Goal: Find specific page/section: Find specific page/section

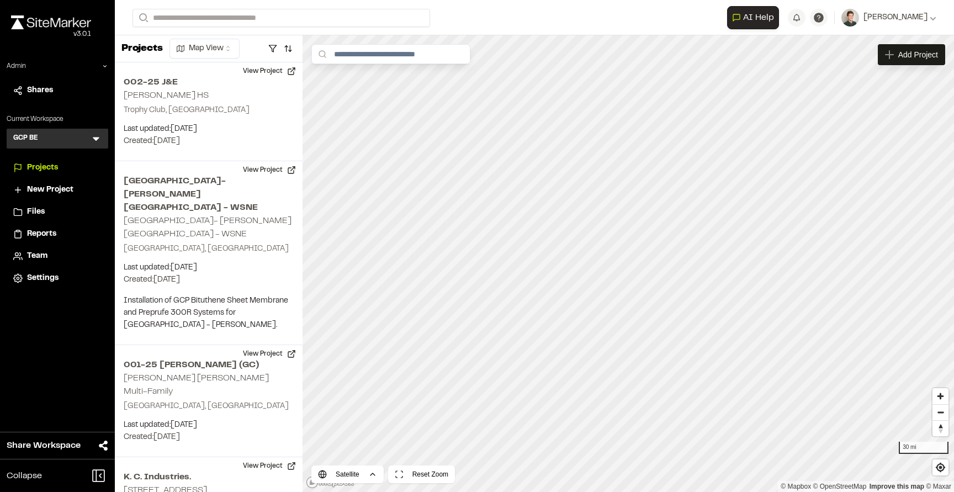
click at [95, 139] on icon at bounding box center [96, 139] width 7 height 4
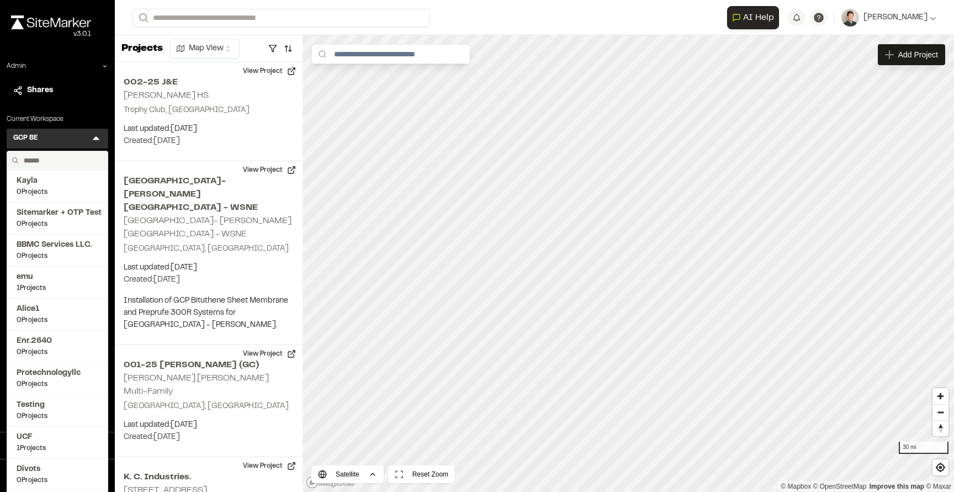
click at [54, 160] on input "text" at bounding box center [61, 160] width 84 height 19
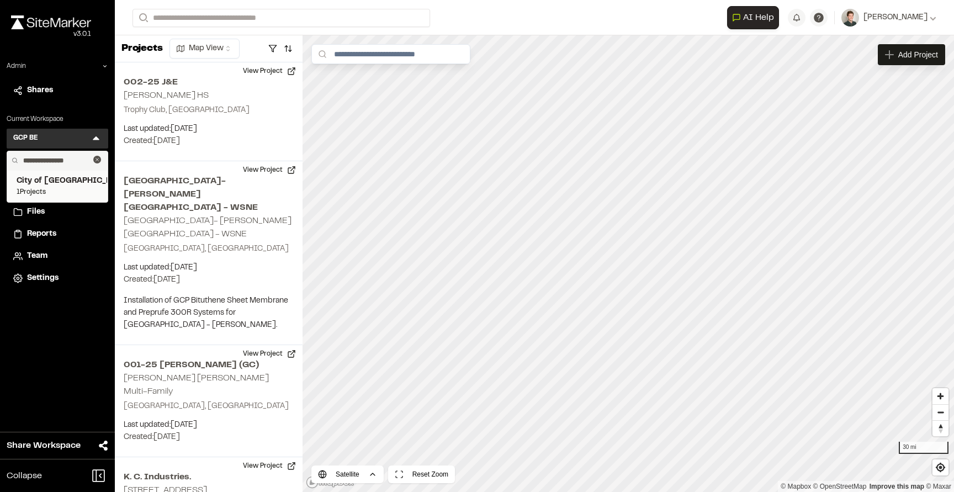
type input "**********"
click at [52, 193] on span "1 Projects" at bounding box center [58, 192] width 82 height 10
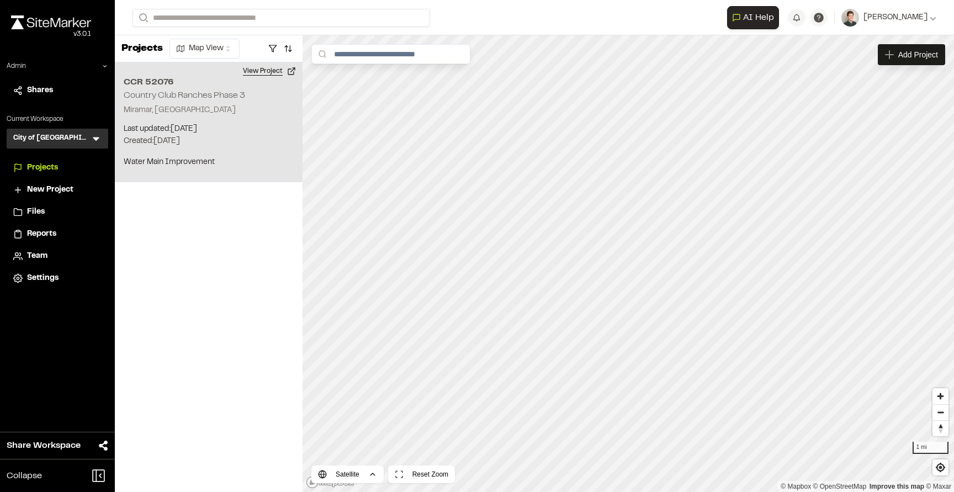
click at [261, 65] on button "View Project" at bounding box center [269, 71] width 66 height 18
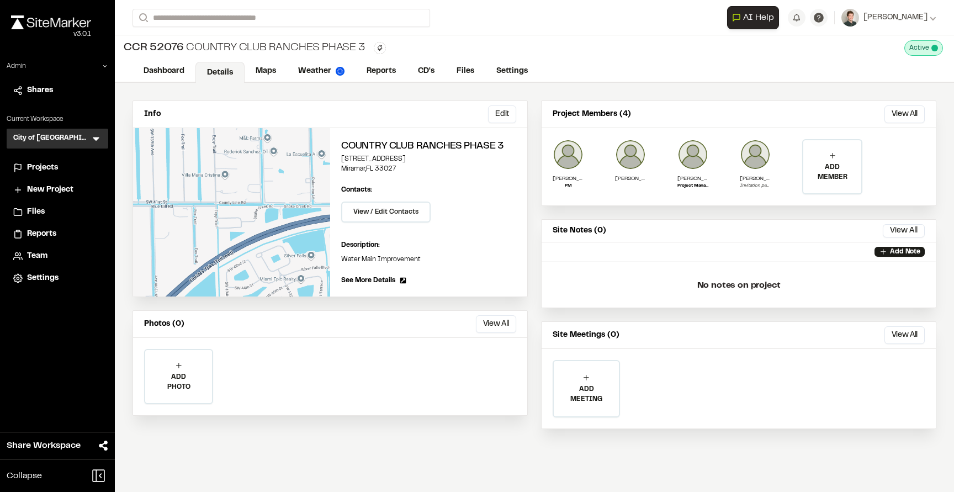
click at [48, 261] on div "Team" at bounding box center [64, 256] width 75 height 12
